Goal: Task Accomplishment & Management: Manage account settings

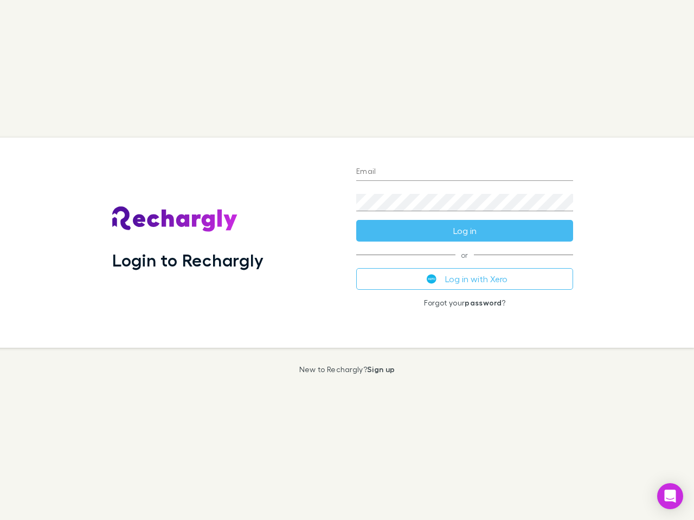
click at [347, 260] on div "Login to Rechargly" at bounding box center [226, 243] width 244 height 210
click at [464, 172] on input "Email" at bounding box center [464, 172] width 217 height 17
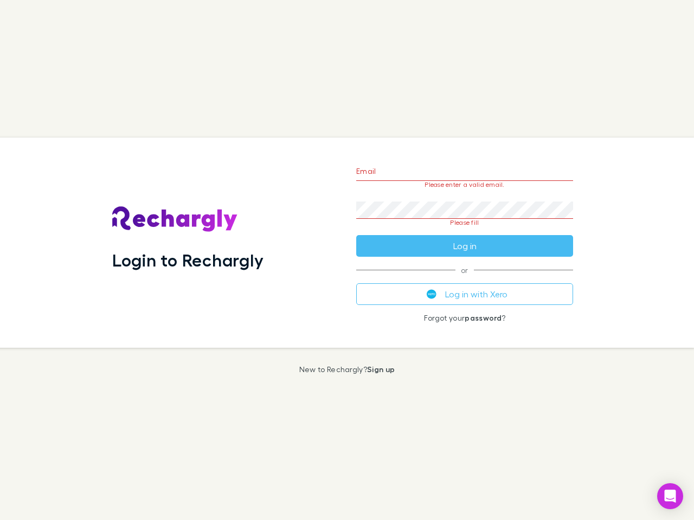
click at [464, 231] on form "Email Please enter a valid email. Password Please fill Log in" at bounding box center [464, 206] width 217 height 102
click at [464, 279] on div "Email Please enter a valid email. Password Please fill Log in or Log in with Xe…" at bounding box center [464, 243] width 234 height 210
click at [670, 496] on icon "Open Intercom Messenger" at bounding box center [669, 496] width 11 height 13
